Goal: Task Accomplishment & Management: Manage account settings

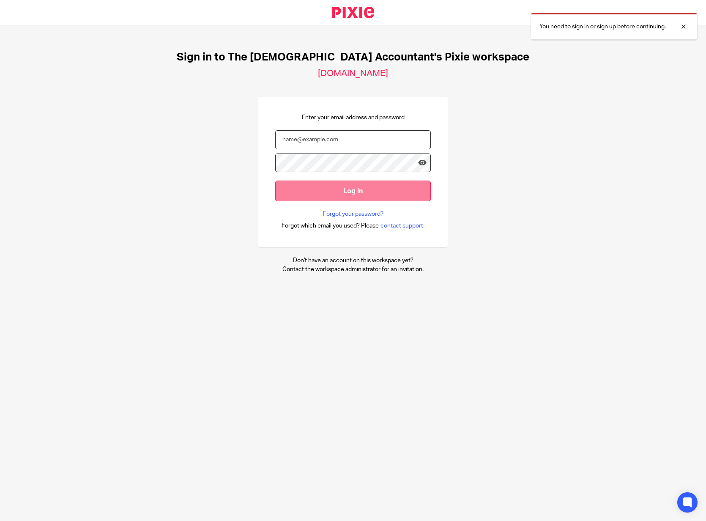
type input "enquiries@thefemaleaccountant.com"
click at [326, 192] on input "Log in" at bounding box center [353, 191] width 156 height 21
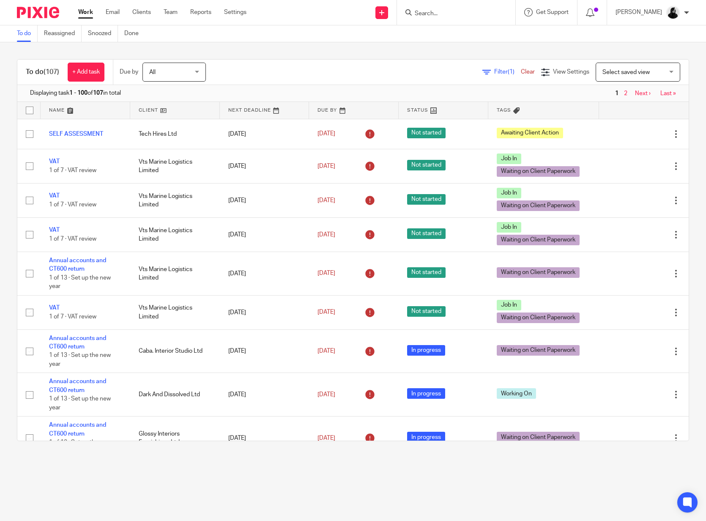
click at [449, 10] on input "Search" at bounding box center [452, 14] width 76 height 8
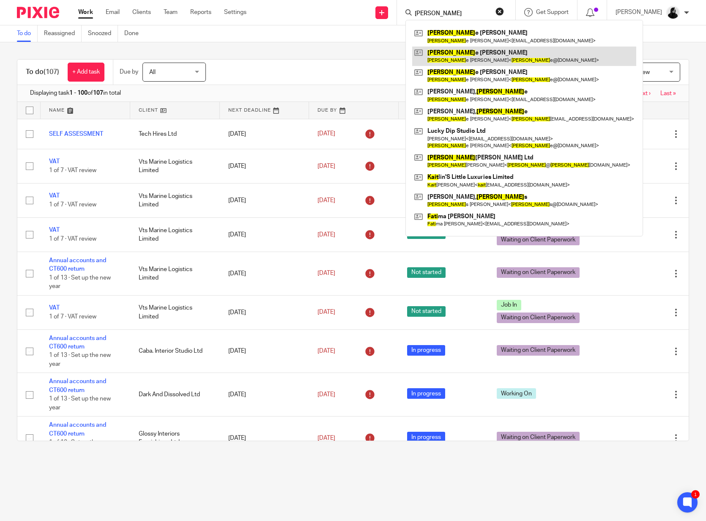
type input "kati"
click at [474, 54] on link at bounding box center [524, 56] width 224 height 19
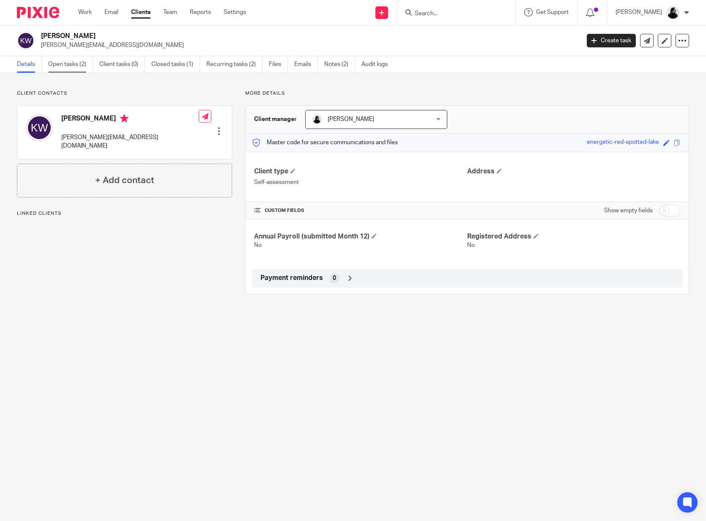
click at [54, 66] on link "Open tasks (2)" at bounding box center [70, 64] width 45 height 16
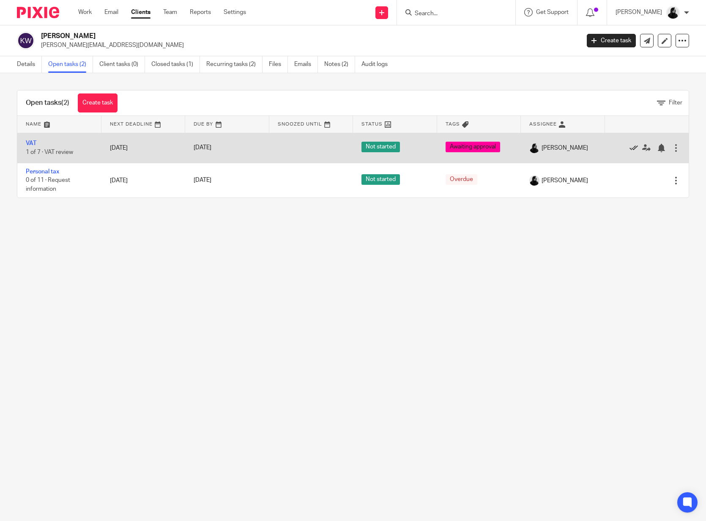
click at [631, 145] on icon at bounding box center [634, 148] width 8 height 8
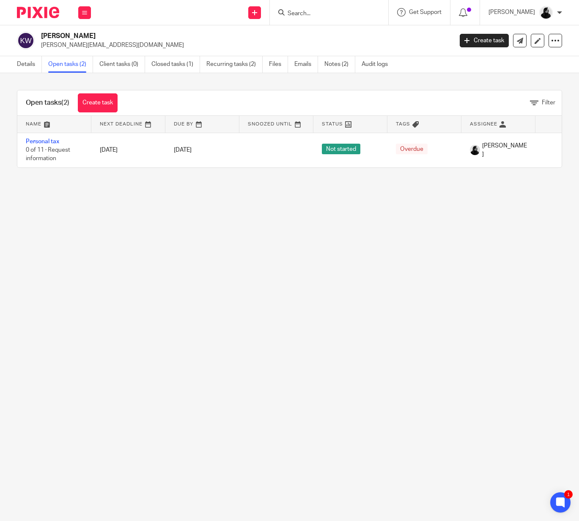
click at [357, 30] on div "Katie Wignall katie@lookup.london Create task Update from Companies House Expor…" at bounding box center [289, 40] width 579 height 31
click at [332, 6] on div at bounding box center [329, 12] width 118 height 25
click at [331, 13] on input "Search" at bounding box center [325, 14] width 76 height 8
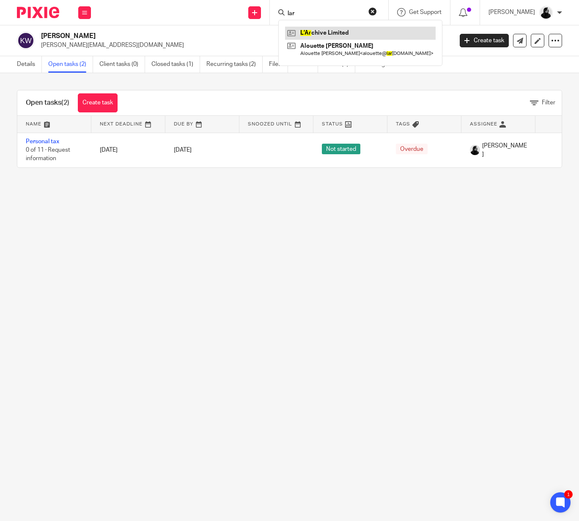
type input "lar"
click at [348, 34] on link at bounding box center [360, 33] width 151 height 13
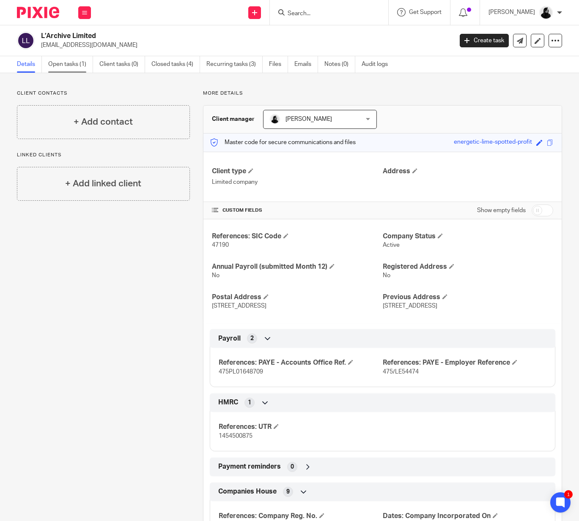
click at [66, 67] on link "Open tasks (1)" at bounding box center [70, 64] width 45 height 16
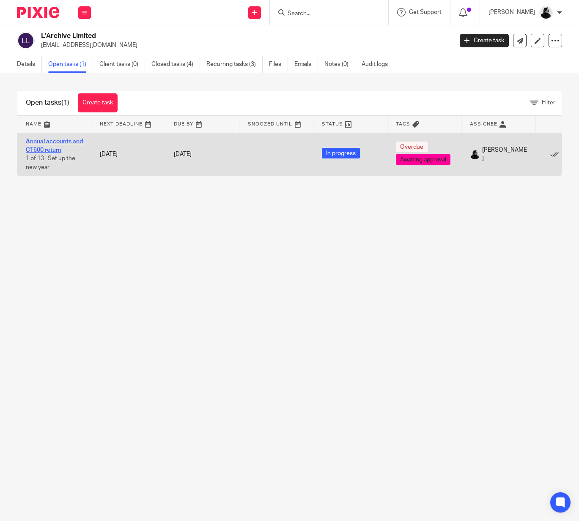
click at [58, 140] on link "Annual accounts and CT600 return" at bounding box center [54, 146] width 57 height 14
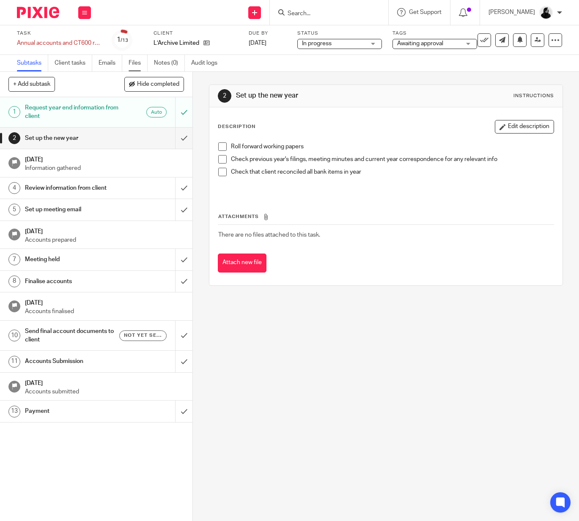
click at [140, 61] on link "Files" at bounding box center [138, 63] width 19 height 16
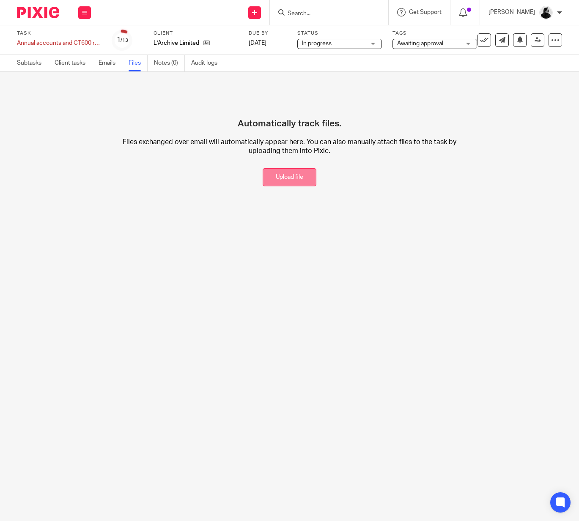
click at [296, 179] on button "Upload file" at bounding box center [290, 177] width 54 height 18
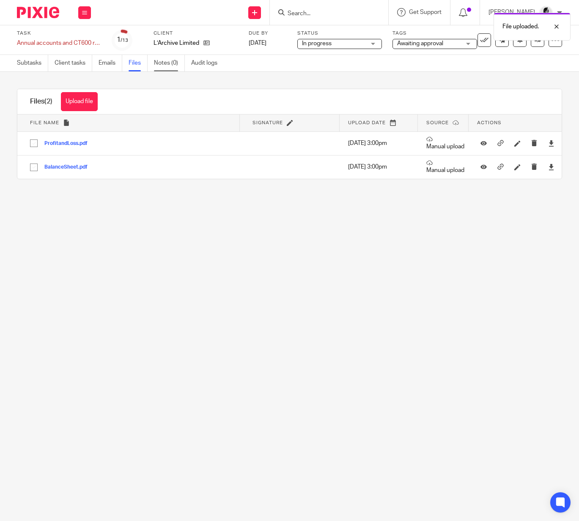
click at [171, 64] on link "Notes (0)" at bounding box center [169, 63] width 31 height 16
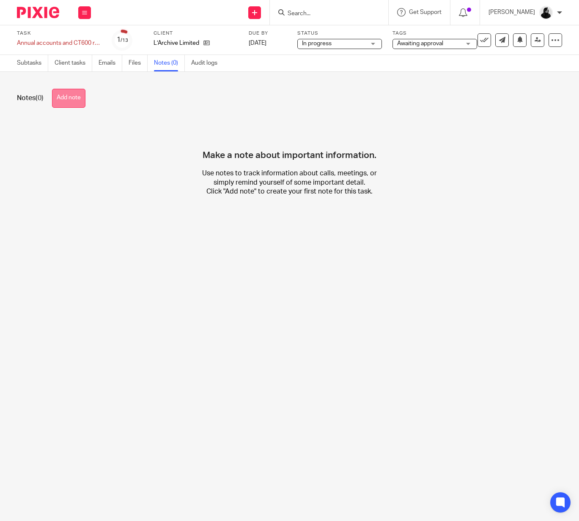
click at [82, 103] on button "Add note" at bounding box center [68, 98] width 33 height 19
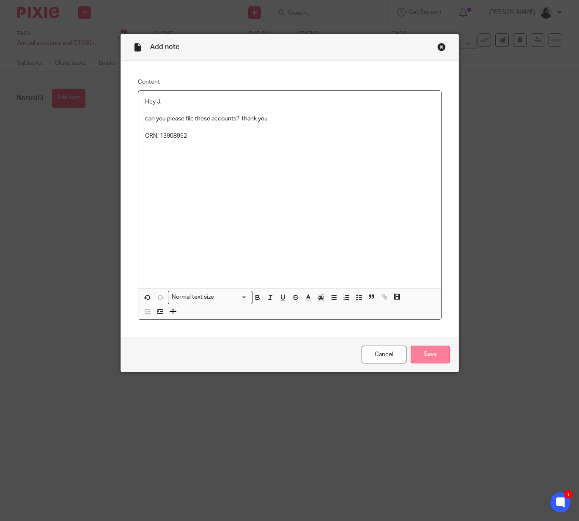
click at [425, 357] on input "Save" at bounding box center [430, 355] width 39 height 18
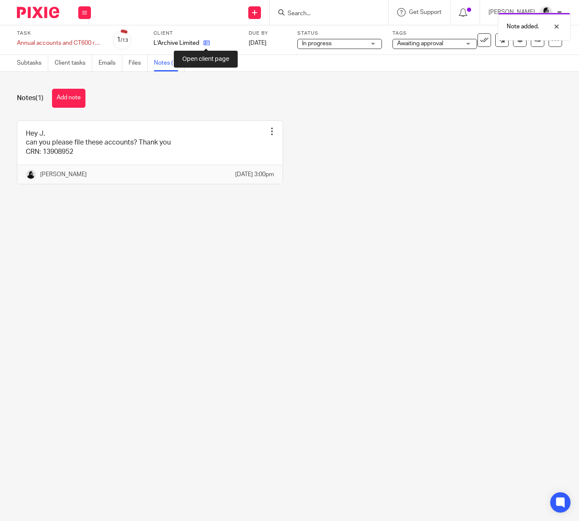
click at [206, 44] on icon at bounding box center [206, 43] width 6 height 6
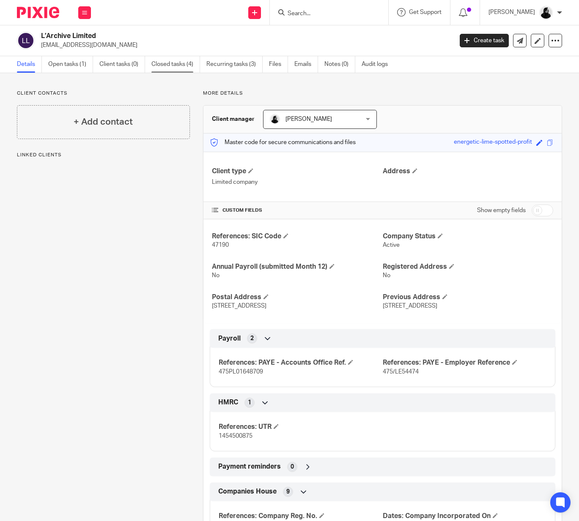
click at [164, 59] on link "Closed tasks (4)" at bounding box center [175, 64] width 49 height 16
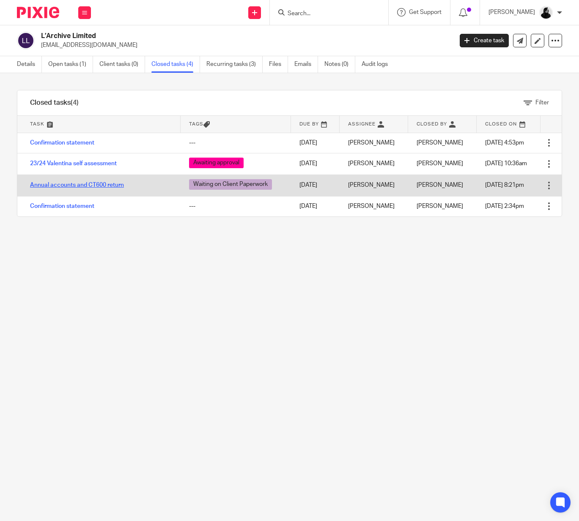
click at [86, 187] on link "Annual accounts and CT600 return" at bounding box center [77, 185] width 94 height 6
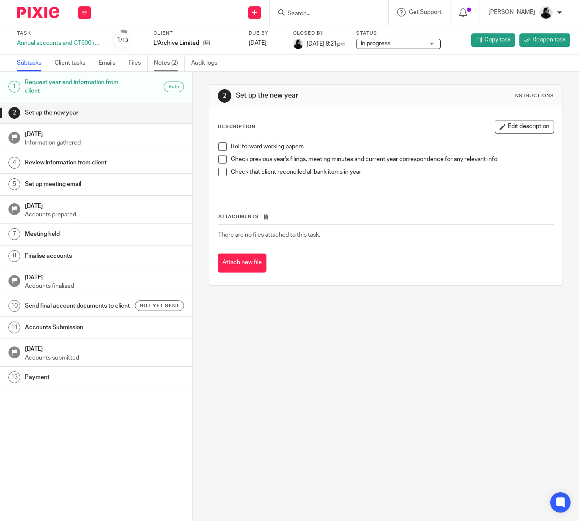
click at [168, 66] on link "Notes (2)" at bounding box center [169, 63] width 31 height 16
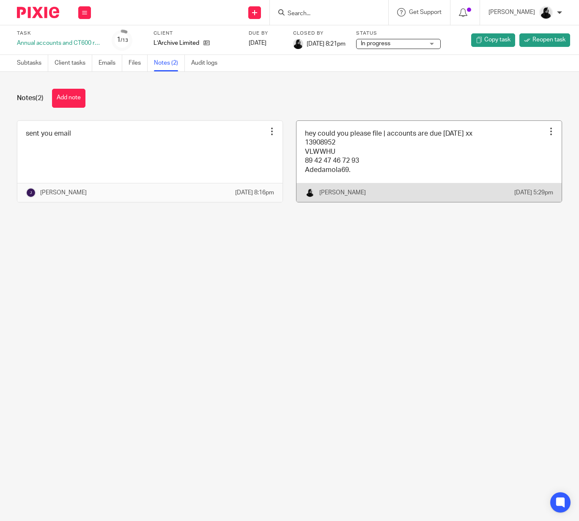
click at [421, 176] on link at bounding box center [428, 161] width 265 height 81
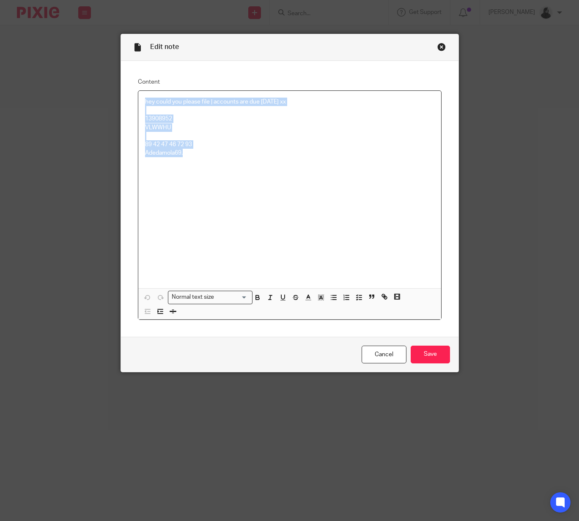
drag, startPoint x: 232, startPoint y: 192, endPoint x: 130, endPoint y: 92, distance: 143.5
click at [130, 92] on div "Content hey could you please file | accounts are due 30th November xx 13908952 …" at bounding box center [289, 199] width 337 height 276
copy div "hey could you please file | accounts are due 30th November xx 13908952 VLWWHU 8…"
click at [446, 349] on input "Save" at bounding box center [430, 355] width 39 height 18
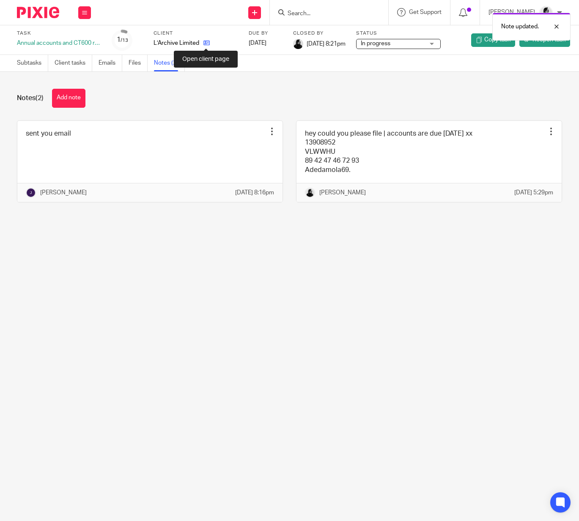
click at [207, 44] on icon at bounding box center [206, 43] width 6 height 6
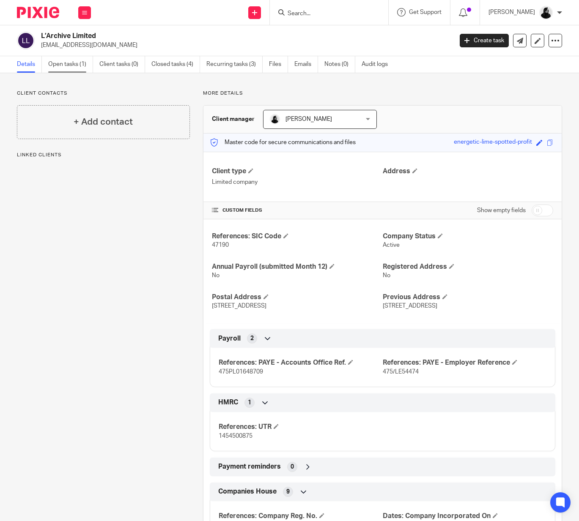
click at [64, 65] on link "Open tasks (1)" at bounding box center [70, 64] width 45 height 16
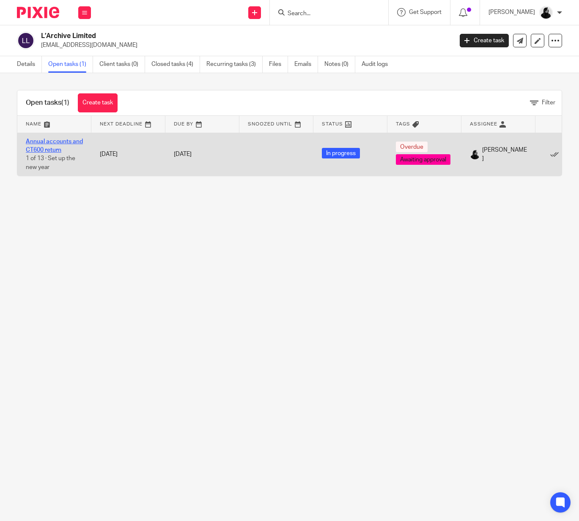
click at [58, 144] on link "Annual accounts and CT600 return" at bounding box center [54, 146] width 57 height 14
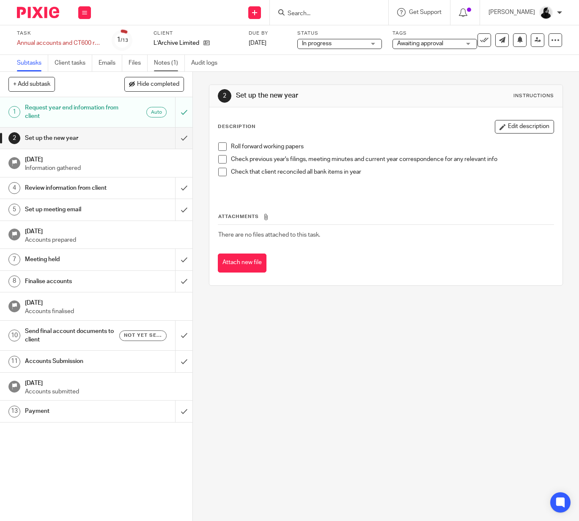
click at [164, 66] on link "Notes (1)" at bounding box center [169, 63] width 31 height 16
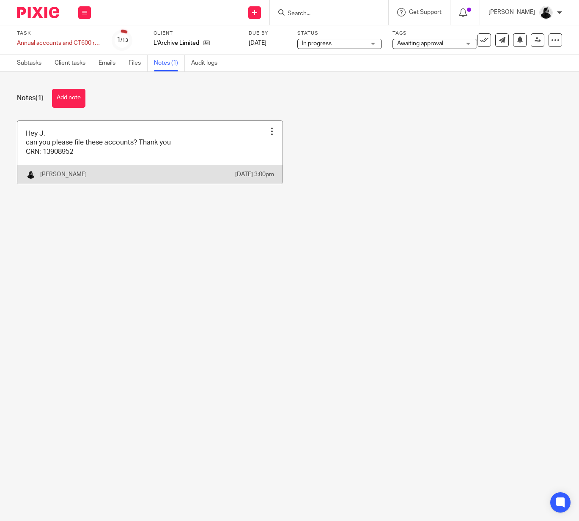
click at [78, 160] on link at bounding box center [149, 152] width 265 height 63
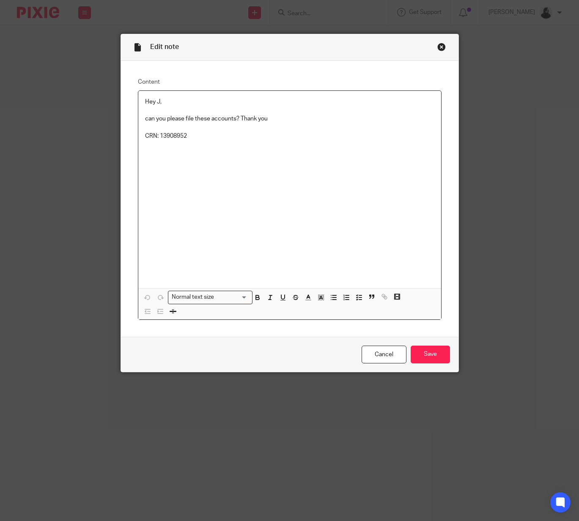
click at [219, 155] on div "Hey J, can you please file these accounts? Thank you CRN: 13908952" at bounding box center [289, 190] width 303 height 198
drag, startPoint x: 241, startPoint y: 211, endPoint x: 102, endPoint y: 135, distance: 158.6
click at [102, 135] on div "Edit note Content Hey J, can you please file these accounts? Thank you CRN: 139…" at bounding box center [289, 260] width 579 height 521
drag, startPoint x: 230, startPoint y: 204, endPoint x: 132, endPoint y: 168, distance: 103.9
click at [132, 168] on div "Content Hey J, can you please file these accounts? Thank you hey could you plea…" at bounding box center [289, 199] width 337 height 276
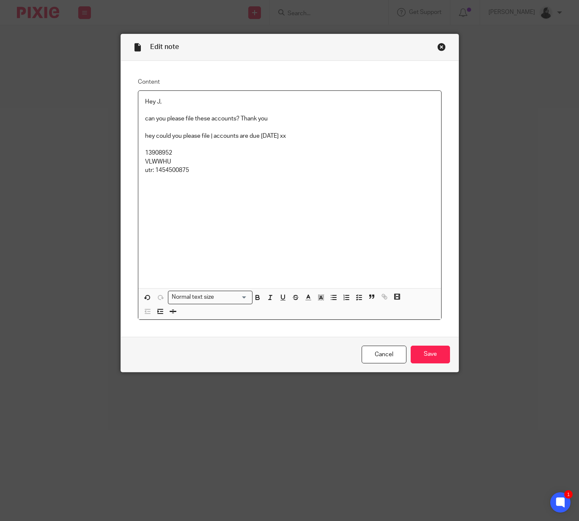
click at [428, 253] on div "Hey J, can you please file these accounts? Thank you hey could you please file …" at bounding box center [289, 190] width 303 height 198
click at [444, 354] on input "Save" at bounding box center [430, 355] width 39 height 18
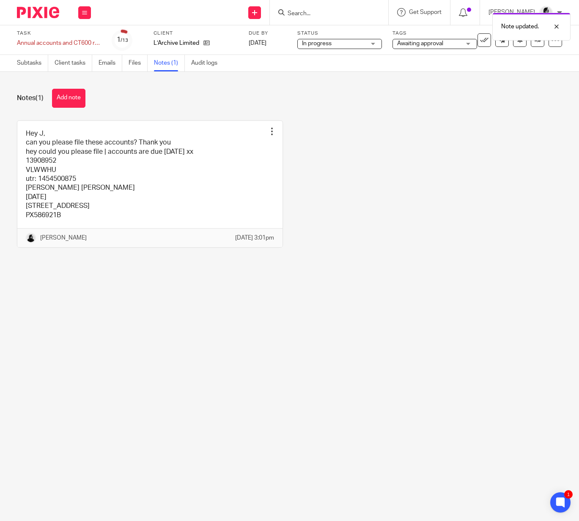
click at [453, 44] on span "Awaiting approval" at bounding box center [428, 43] width 63 height 9
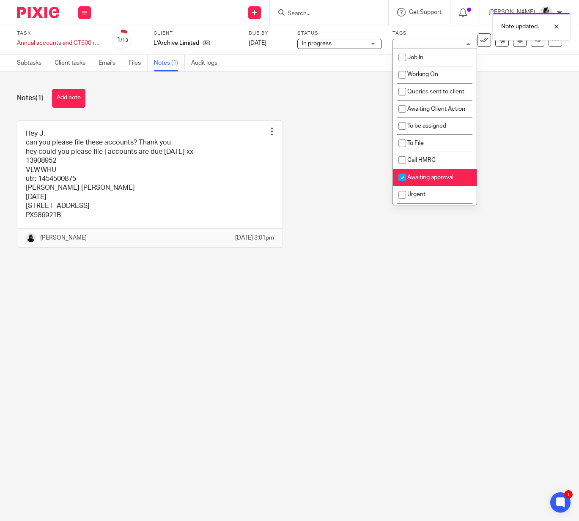
drag, startPoint x: 429, startPoint y: 187, endPoint x: 429, endPoint y: 179, distance: 8.0
click at [429, 186] on li "Awaiting approval" at bounding box center [435, 177] width 84 height 17
checkbox input "false"
click at [429, 152] on li "To File" at bounding box center [435, 142] width 84 height 17
checkbox input "true"
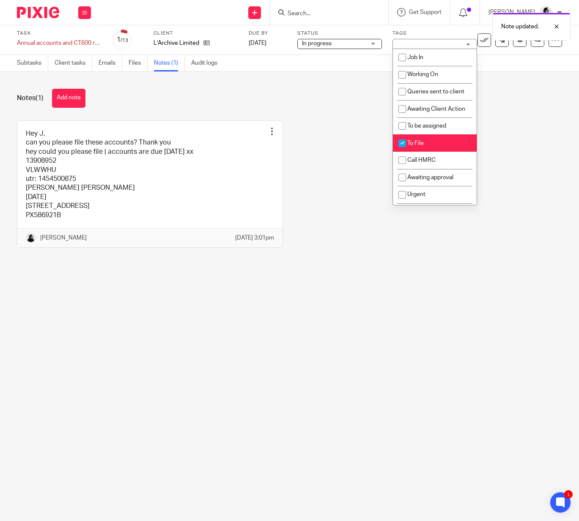
click at [535, 130] on div "Hey J, can you please file these accounts? Thank you hey could you please file …" at bounding box center [283, 191] width 558 height 140
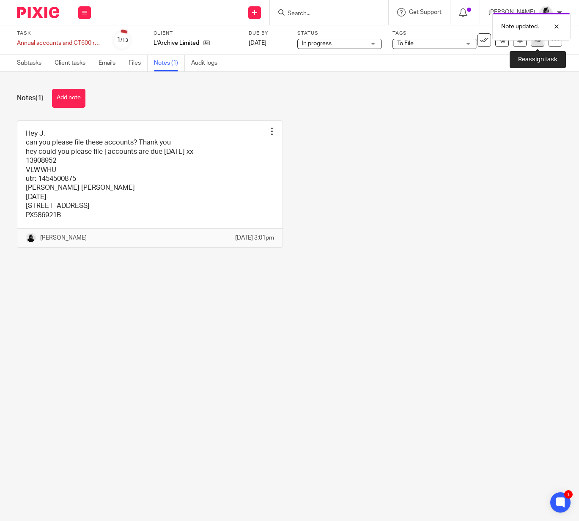
click at [535, 44] on link at bounding box center [538, 40] width 14 height 14
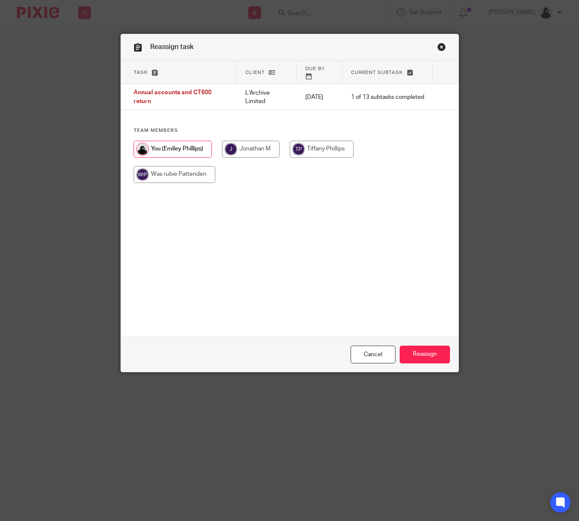
click at [244, 148] on input "radio" at bounding box center [251, 149] width 58 height 17
radio input "true"
click at [419, 355] on input "Reassign" at bounding box center [425, 355] width 50 height 18
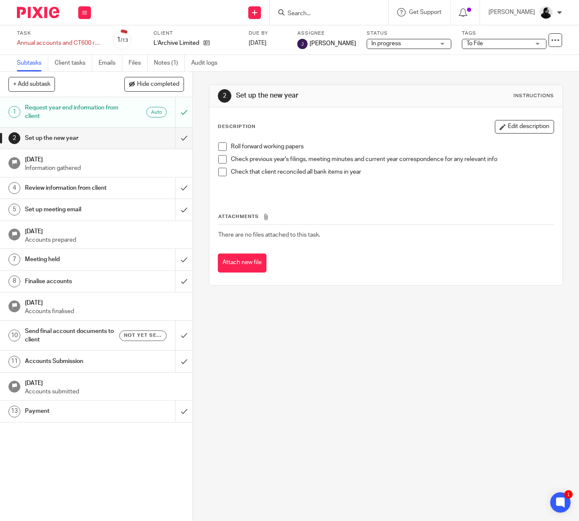
click at [344, 11] on input "Search" at bounding box center [325, 14] width 76 height 8
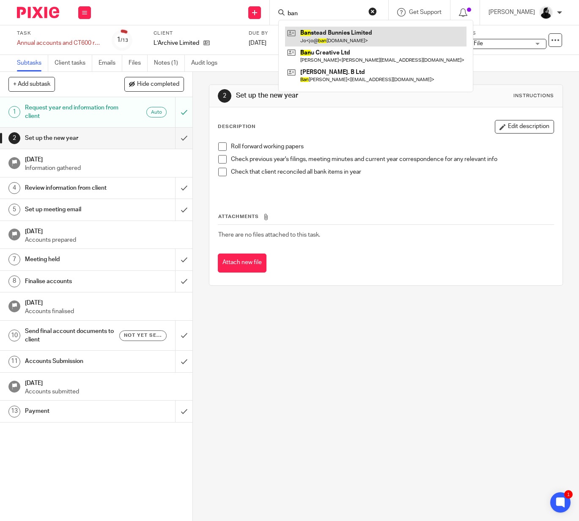
type input "ban"
click at [369, 28] on link at bounding box center [375, 36] width 181 height 19
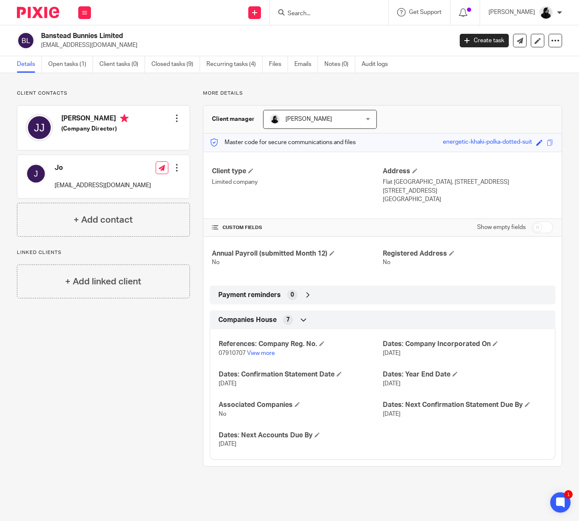
click at [335, 15] on input "Search" at bounding box center [325, 14] width 76 height 8
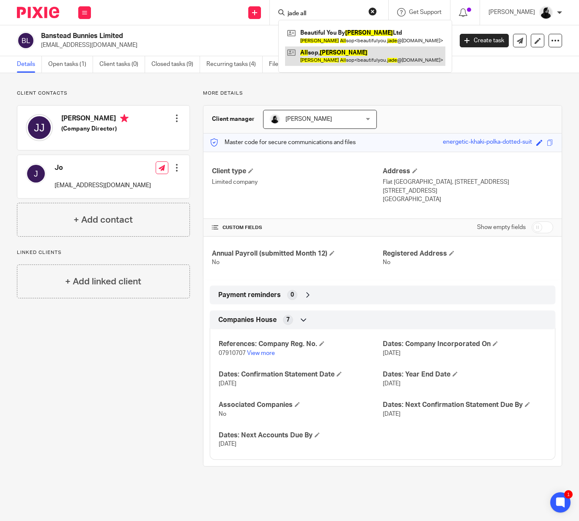
type input "jade all"
click at [376, 60] on link at bounding box center [365, 56] width 160 height 19
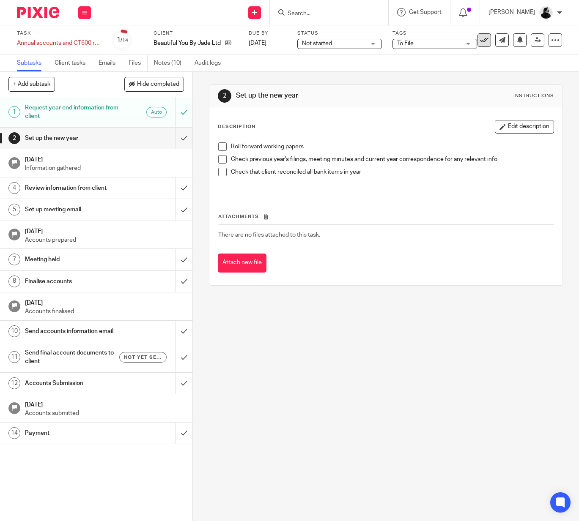
click at [483, 36] on icon at bounding box center [484, 40] width 8 height 8
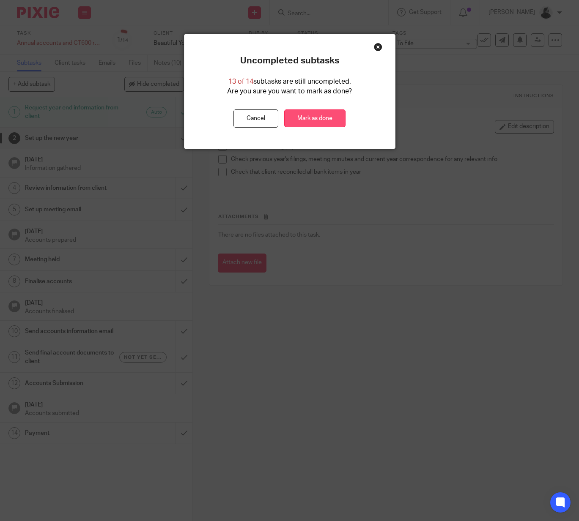
click at [320, 124] on link "Mark as done" at bounding box center [314, 119] width 61 height 18
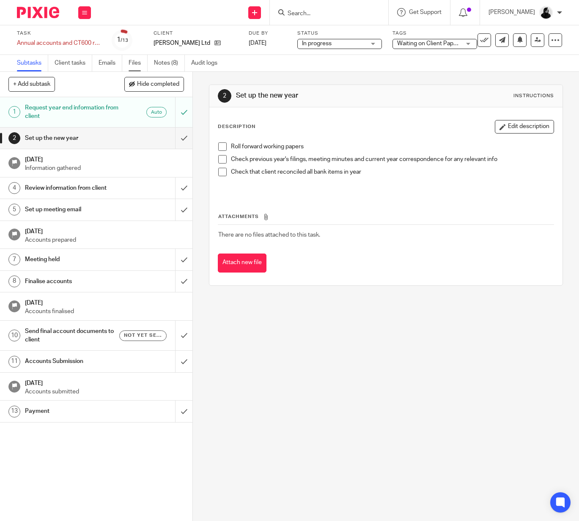
click at [143, 63] on link "Files" at bounding box center [138, 63] width 19 height 16
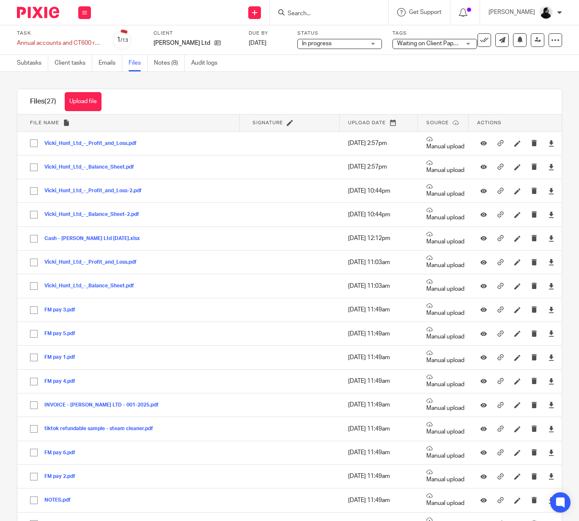
click at [167, 68] on link "Notes (8)" at bounding box center [169, 63] width 31 height 16
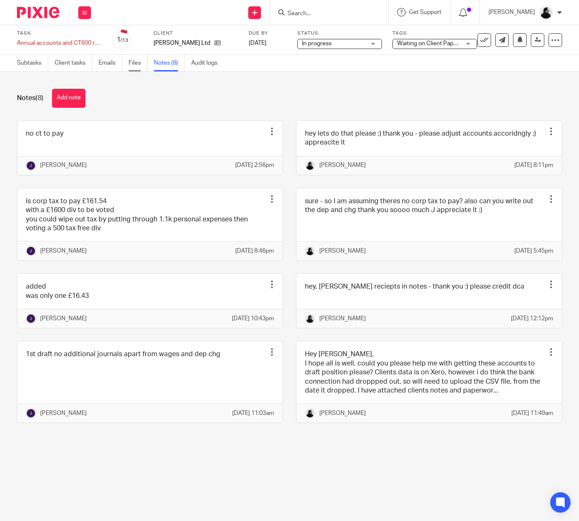
click at [139, 65] on link "Files" at bounding box center [138, 63] width 19 height 16
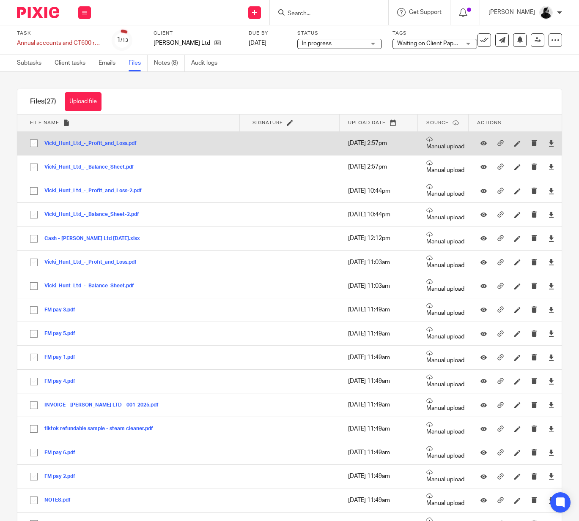
click at [30, 147] on input "checkbox" at bounding box center [34, 143] width 16 height 16
checkbox input "true"
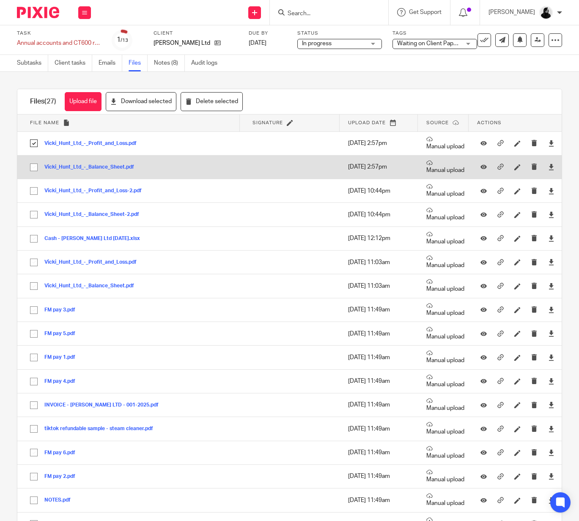
click at [30, 165] on input "checkbox" at bounding box center [34, 167] width 16 height 16
checkbox input "true"
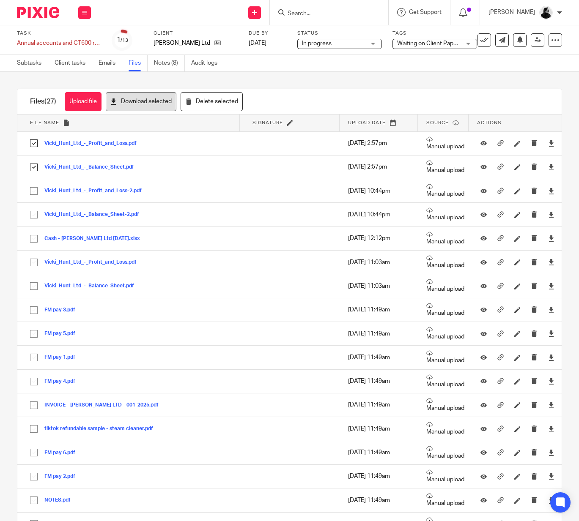
click at [163, 100] on button "Download selected" at bounding box center [141, 101] width 71 height 19
click at [439, 46] on span "Waiting on Client Paperwork" at bounding box center [434, 44] width 74 height 6
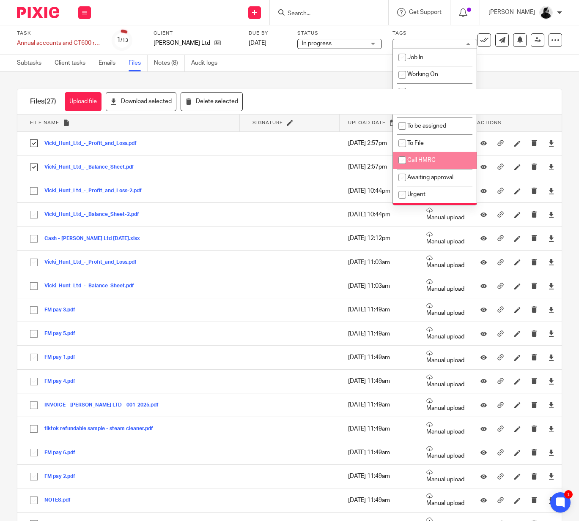
scroll to position [46, 0]
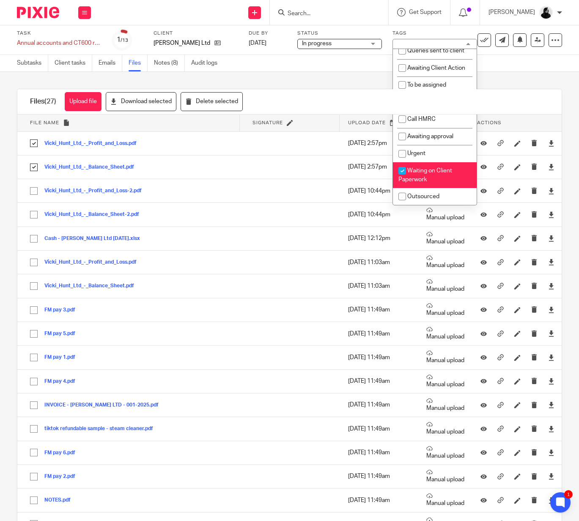
click at [427, 169] on span "Waiting on Client Paperwork" at bounding box center [425, 175] width 54 height 15
checkbox input "false"
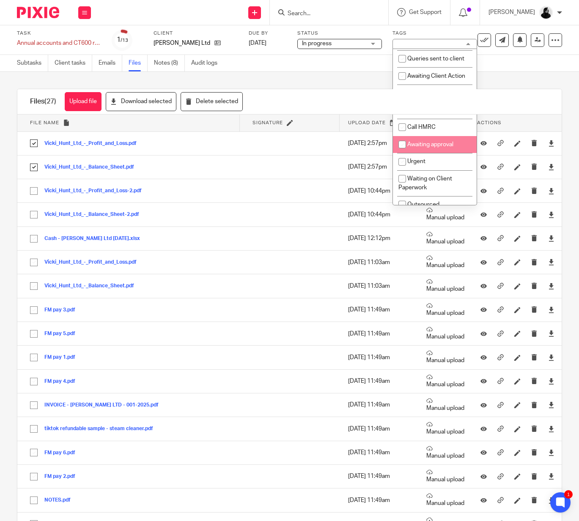
scroll to position [29, 0]
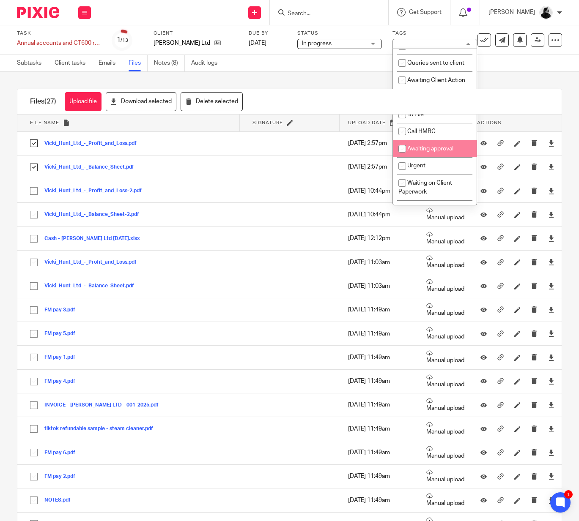
click at [428, 148] on li "Awaiting approval" at bounding box center [435, 148] width 84 height 17
checkbox input "true"
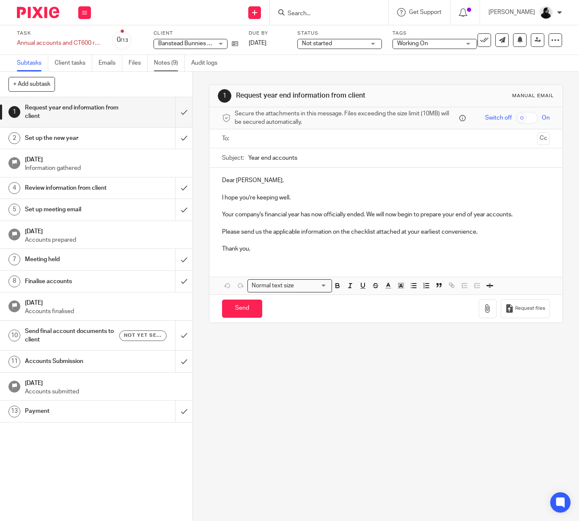
click at [164, 64] on link "Notes (9)" at bounding box center [169, 63] width 31 height 16
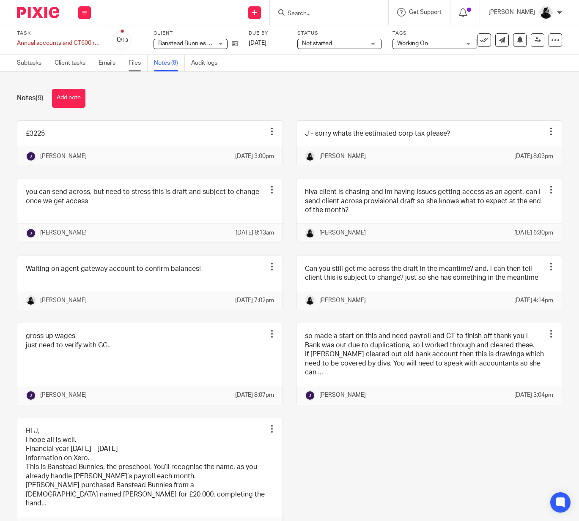
click at [137, 68] on link "Files" at bounding box center [138, 63] width 19 height 16
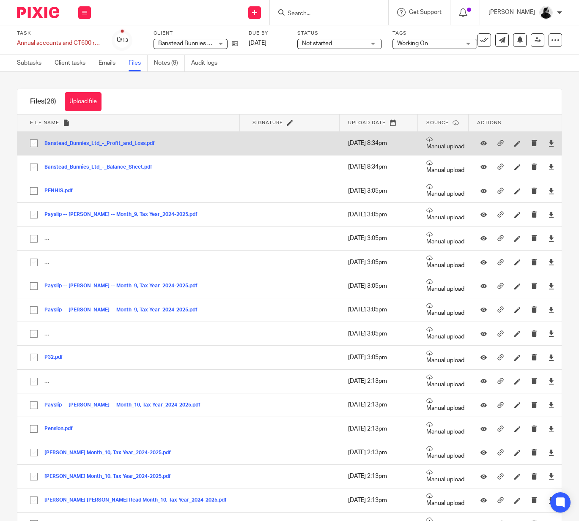
click at [98, 146] on button "Banstead_Bunnies_Ltd_-_Profit_and_Loss.pdf" at bounding box center [102, 144] width 117 height 6
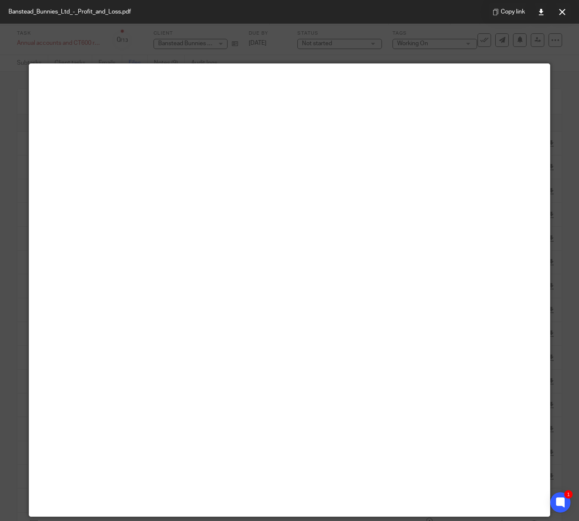
scroll to position [41, 0]
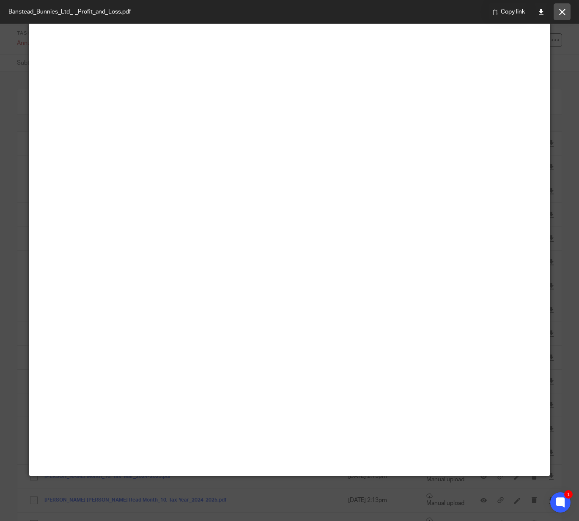
click at [562, 9] on icon at bounding box center [562, 12] width 6 height 6
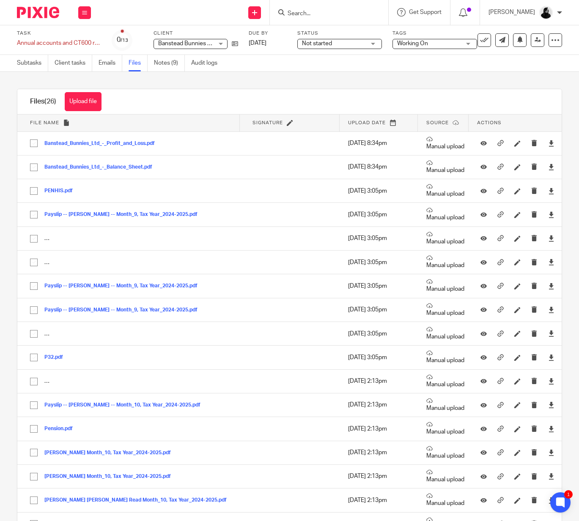
click at [354, 12] on input "Search" at bounding box center [325, 14] width 76 height 8
click at [344, 16] on input "Search" at bounding box center [325, 14] width 76 height 8
type input "aes"
click at [343, 41] on link at bounding box center [356, 36] width 143 height 19
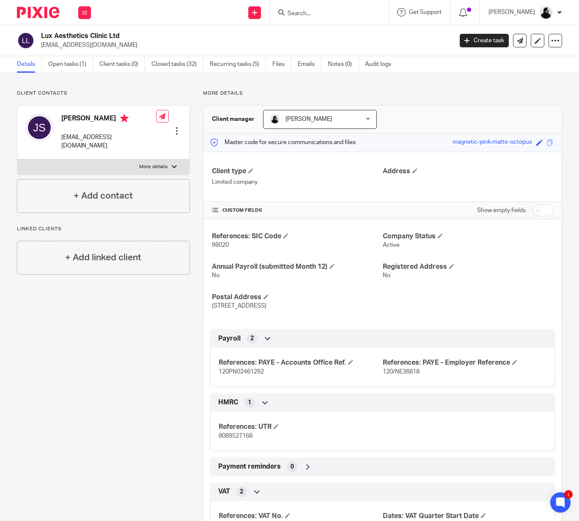
click at [76, 54] on div "Lux Aesthetics Clinic Ltd luxaesthetics_@outlook.com Create task Update from Co…" at bounding box center [289, 40] width 579 height 31
click at [76, 66] on link "Open tasks (1)" at bounding box center [70, 64] width 45 height 16
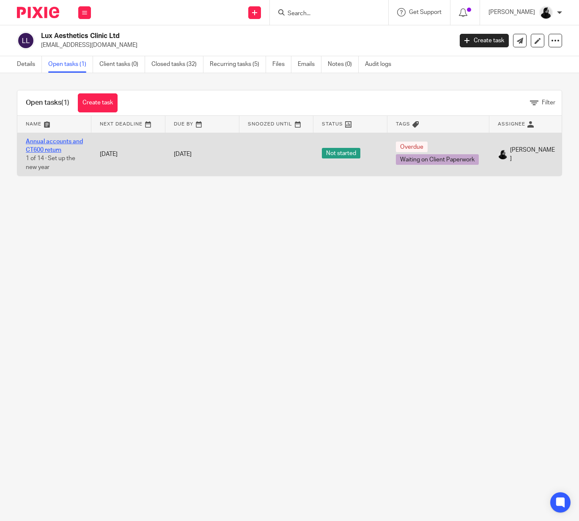
click at [49, 151] on link "Annual accounts and CT600 return" at bounding box center [54, 146] width 57 height 14
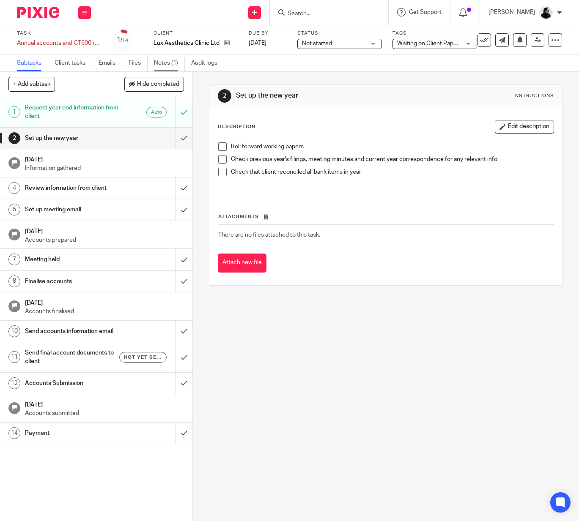
click at [170, 61] on link "Notes (1)" at bounding box center [169, 63] width 31 height 16
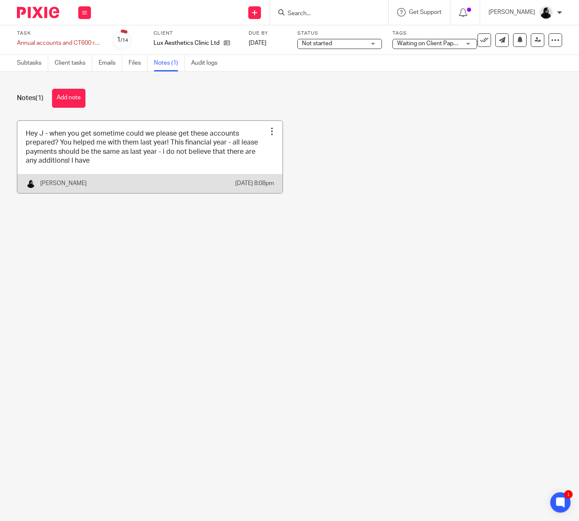
click at [252, 128] on link at bounding box center [149, 157] width 265 height 72
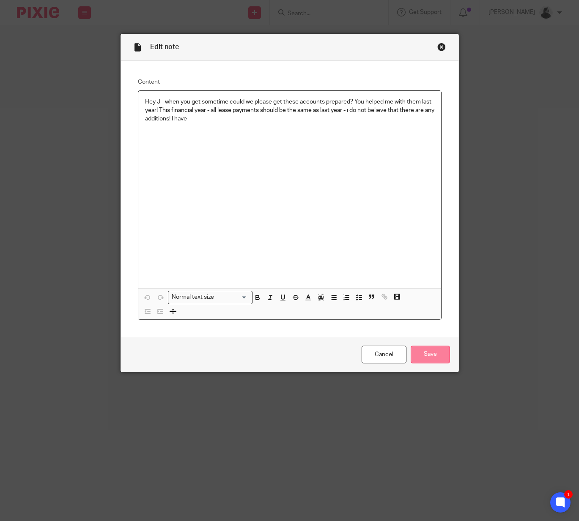
click at [434, 361] on input "Save" at bounding box center [430, 355] width 39 height 18
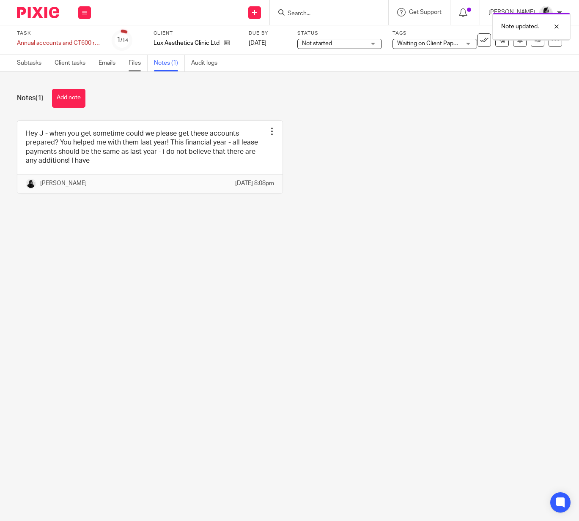
click at [133, 66] on link "Files" at bounding box center [138, 63] width 19 height 16
click at [131, 68] on link "Files" at bounding box center [138, 63] width 19 height 16
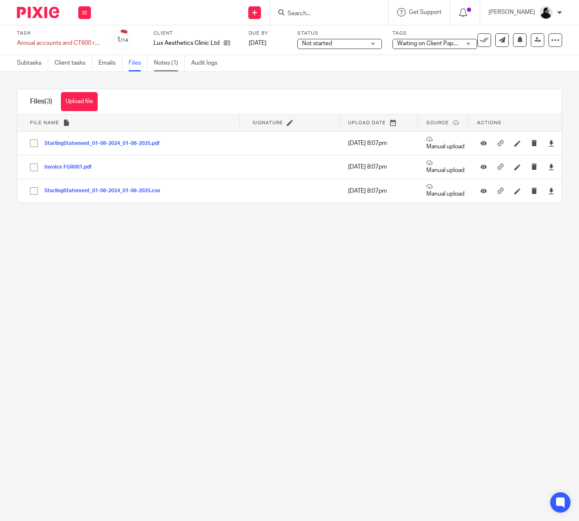
click at [171, 63] on link "Notes (1)" at bounding box center [169, 63] width 31 height 16
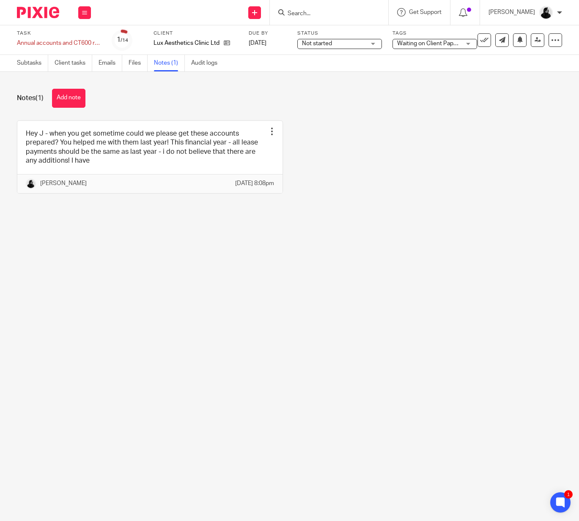
click at [353, 165] on div "Hey J - when you get sometime could we please get these accounts prepared? You …" at bounding box center [283, 164] width 558 height 86
click at [426, 42] on span "Waiting on Client Paperwork" at bounding box center [434, 44] width 74 height 6
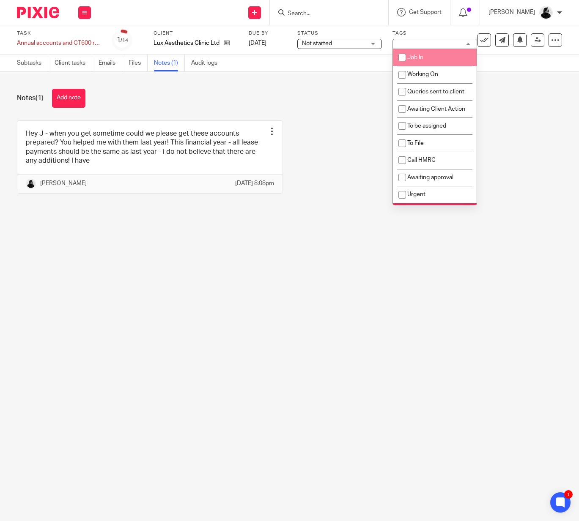
click at [434, 59] on li "Job In" at bounding box center [435, 57] width 84 height 17
checkbox input "true"
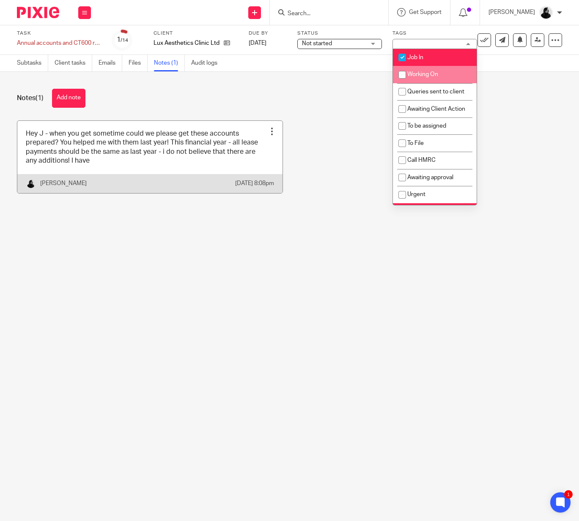
click at [239, 137] on link at bounding box center [149, 157] width 265 height 72
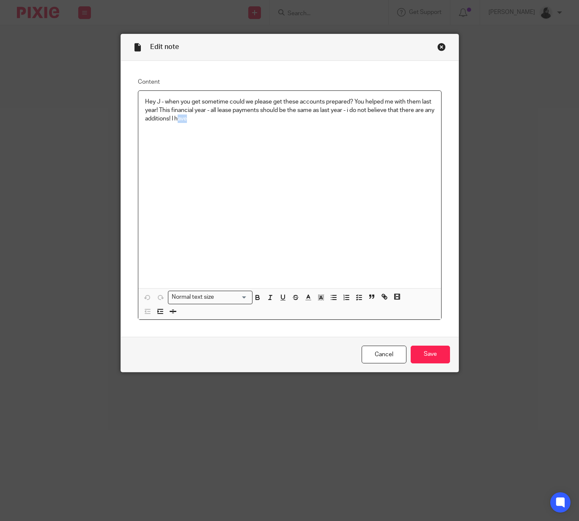
drag, startPoint x: 189, startPoint y: 121, endPoint x: 230, endPoint y: 121, distance: 41.9
click at [229, 121] on p "Hey J - when you get sometime could we please get these accounts prepared? You …" at bounding box center [289, 111] width 289 height 26
click at [439, 350] on input "Save" at bounding box center [430, 355] width 39 height 18
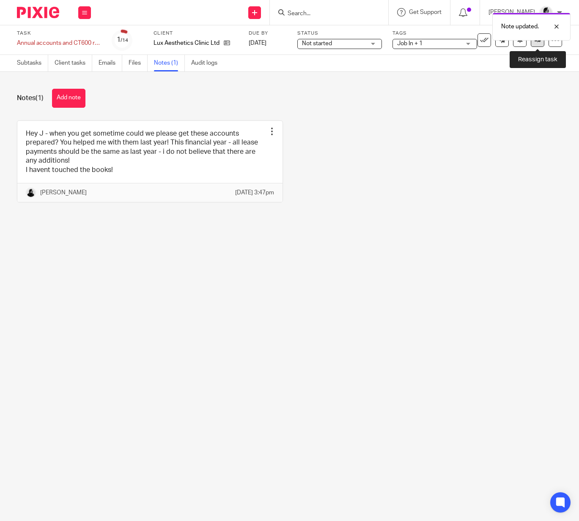
click at [542, 44] on link at bounding box center [538, 40] width 14 height 14
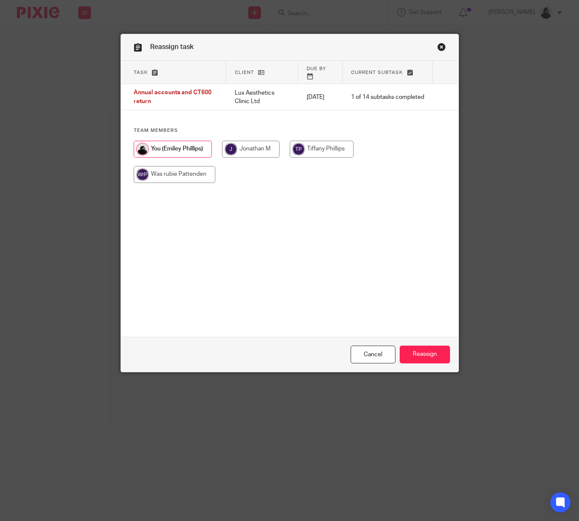
click at [260, 146] on input "radio" at bounding box center [251, 149] width 58 height 17
radio input "true"
click at [418, 360] on input "Reassign" at bounding box center [425, 355] width 50 height 18
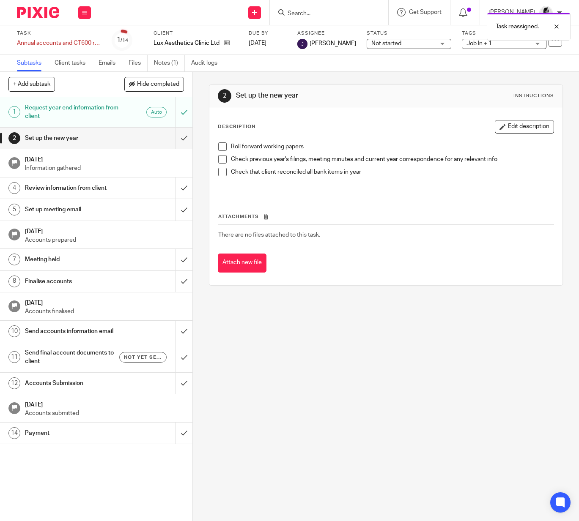
click at [466, 47] on span "Job In + 1" at bounding box center [497, 43] width 63 height 9
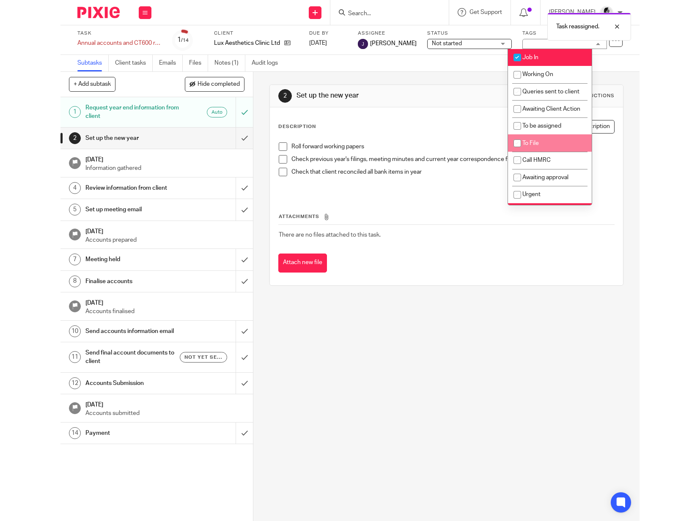
scroll to position [46, 0]
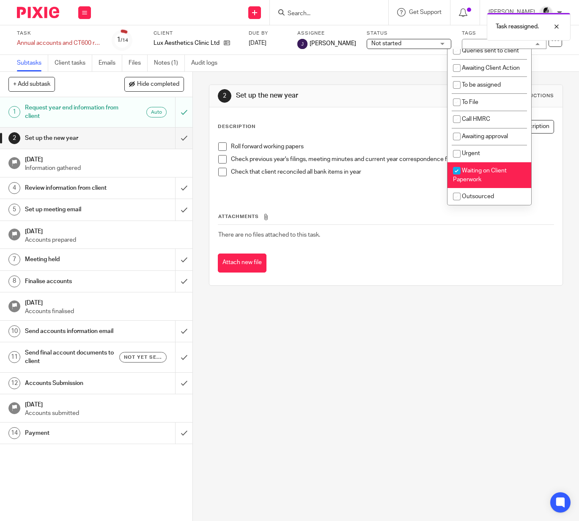
click at [484, 168] on span "Waiting on Client Paperwork" at bounding box center [480, 175] width 54 height 15
checkbox input "false"
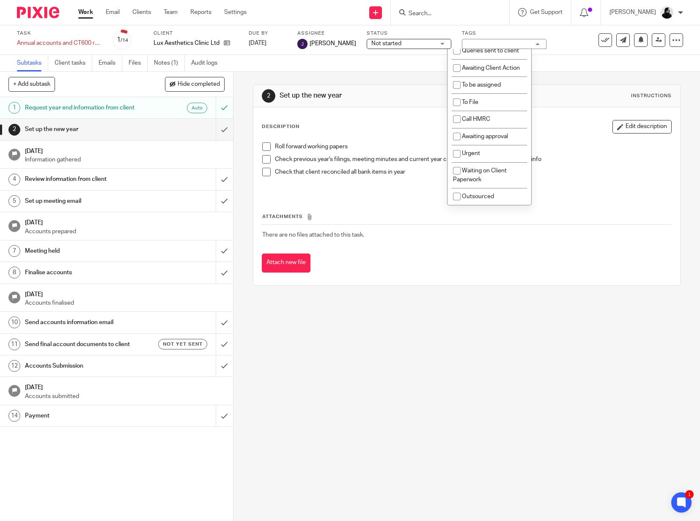
click at [429, 32] on label "Status" at bounding box center [409, 33] width 85 height 7
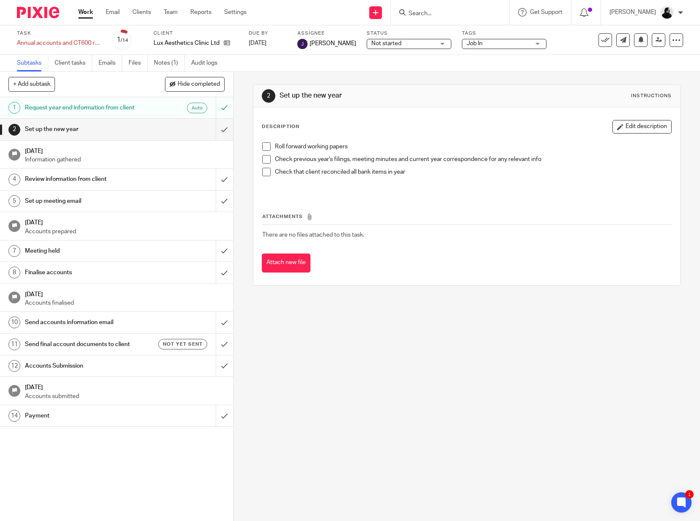
click at [429, 13] on input "Search" at bounding box center [446, 14] width 76 height 8
type input "vicki"
click at [434, 28] on link at bounding box center [467, 33] width 123 height 13
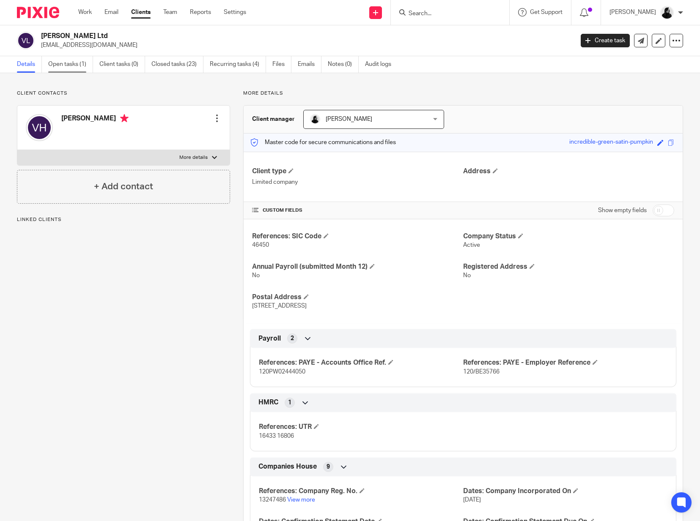
click at [51, 64] on link "Open tasks (1)" at bounding box center [70, 64] width 45 height 16
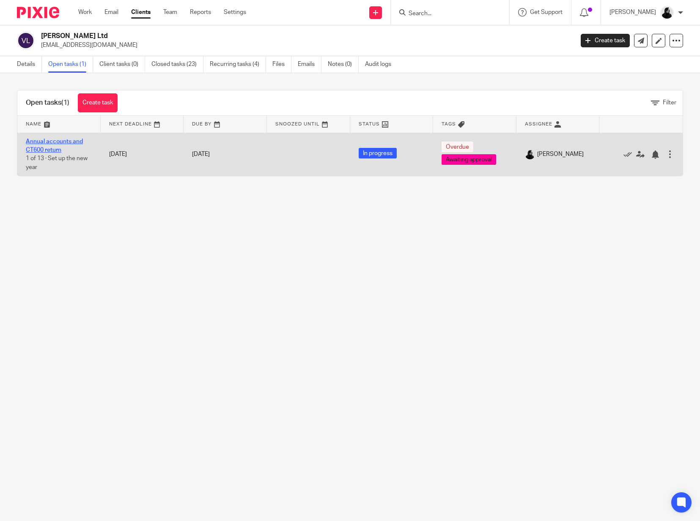
click at [69, 140] on link "Annual accounts and CT600 return" at bounding box center [54, 146] width 57 height 14
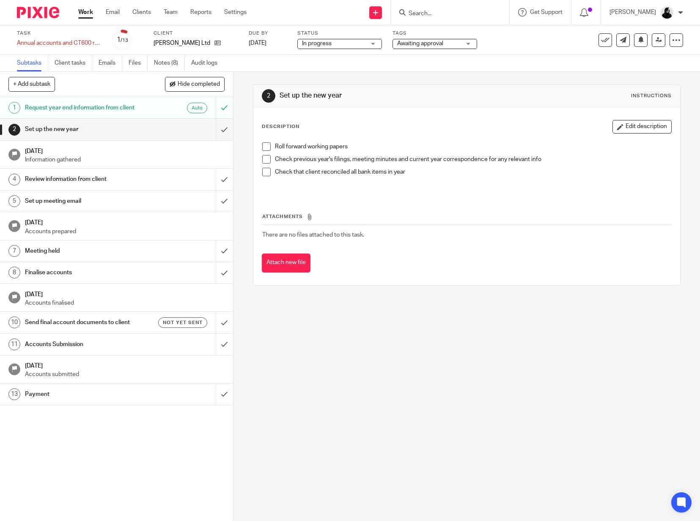
click at [445, 45] on span "Awaiting approval" at bounding box center [428, 43] width 63 height 9
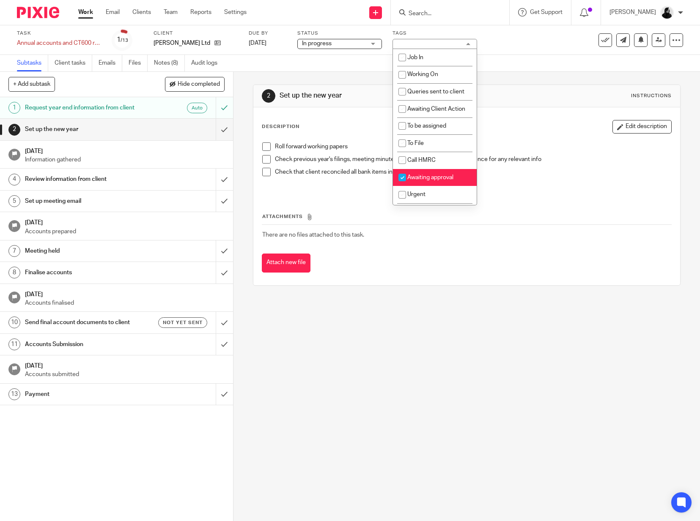
click at [440, 186] on li "Awaiting approval" at bounding box center [435, 177] width 84 height 17
checkbox input "false"
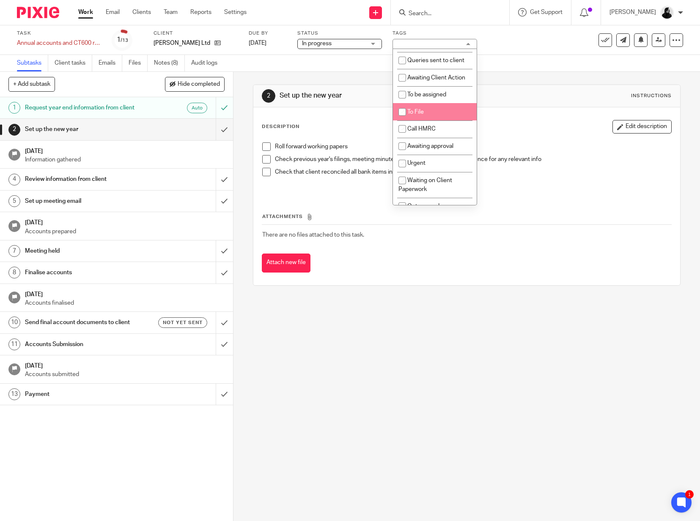
click at [436, 112] on li "To File" at bounding box center [435, 111] width 84 height 17
checkbox input "true"
click at [179, 69] on link "Notes (8)" at bounding box center [169, 63] width 31 height 16
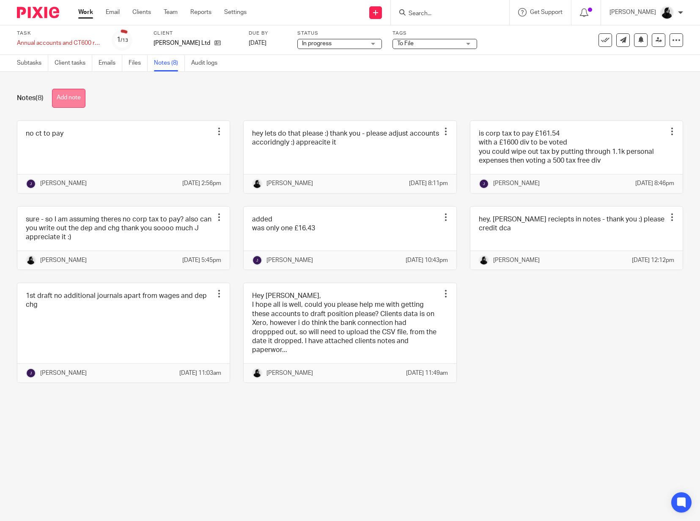
drag, startPoint x: 0, startPoint y: 0, endPoint x: 71, endPoint y: 100, distance: 122.9
click at [71, 100] on button "Add note" at bounding box center [68, 98] width 33 height 19
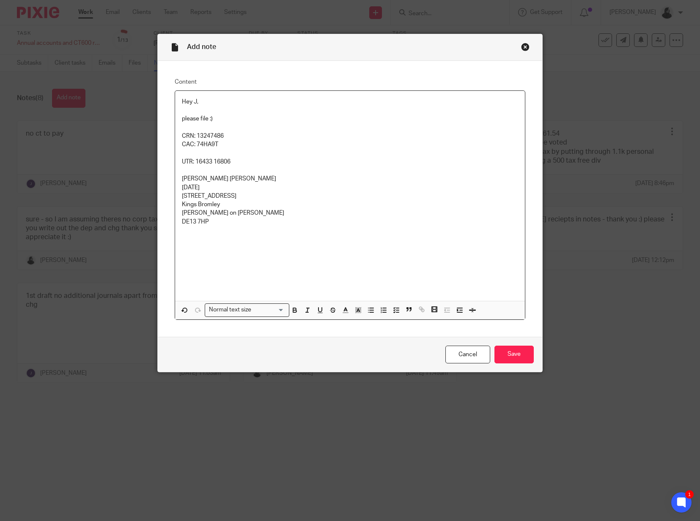
click at [221, 169] on p at bounding box center [350, 170] width 336 height 8
click at [499, 354] on input "Save" at bounding box center [513, 355] width 39 height 18
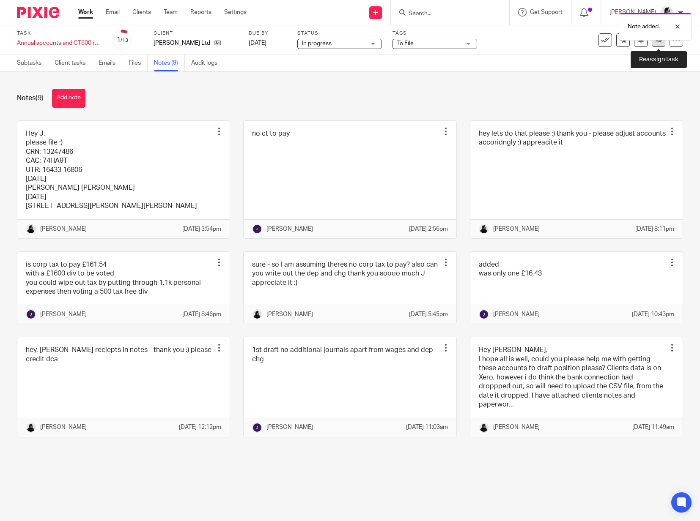
click at [656, 45] on link at bounding box center [659, 40] width 14 height 14
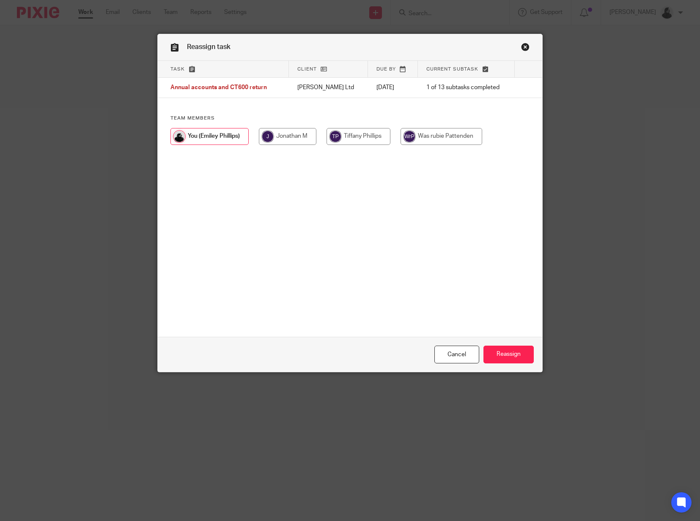
click at [321, 125] on div "Team members" at bounding box center [350, 134] width 384 height 38
click at [313, 129] on div "Team members" at bounding box center [350, 134] width 384 height 38
click at [309, 143] on input "radio" at bounding box center [288, 136] width 58 height 17
radio input "true"
click at [503, 357] on input "Reassign" at bounding box center [508, 355] width 50 height 18
